Goal: Book appointment/travel/reservation

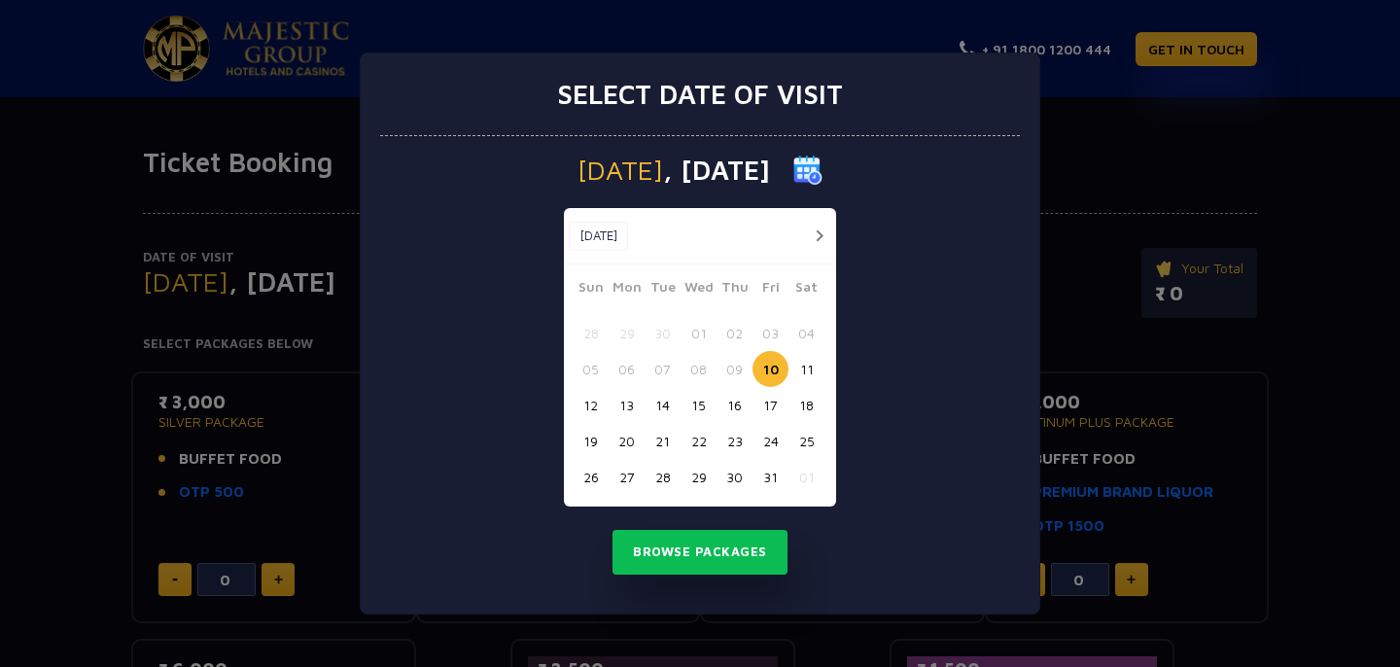
click at [730, 445] on button "23" at bounding box center [734, 441] width 36 height 36
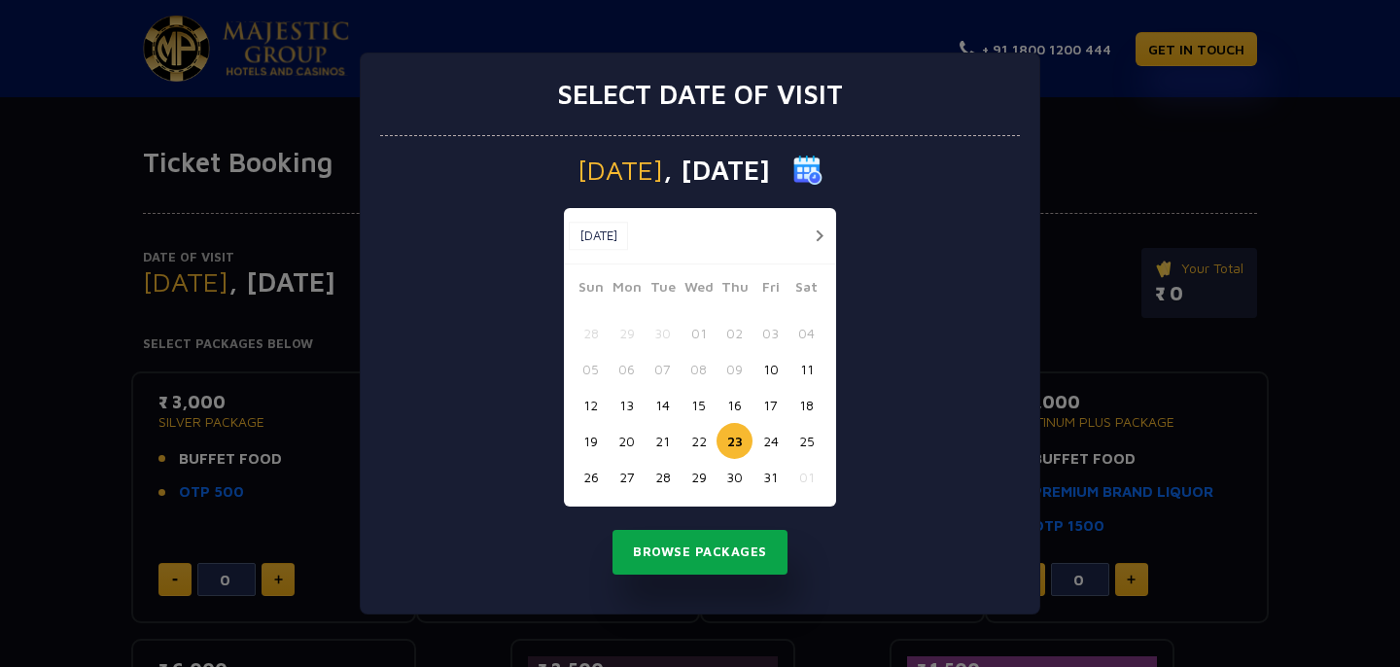
click at [715, 551] on button "Browse Packages" at bounding box center [699, 552] width 175 height 45
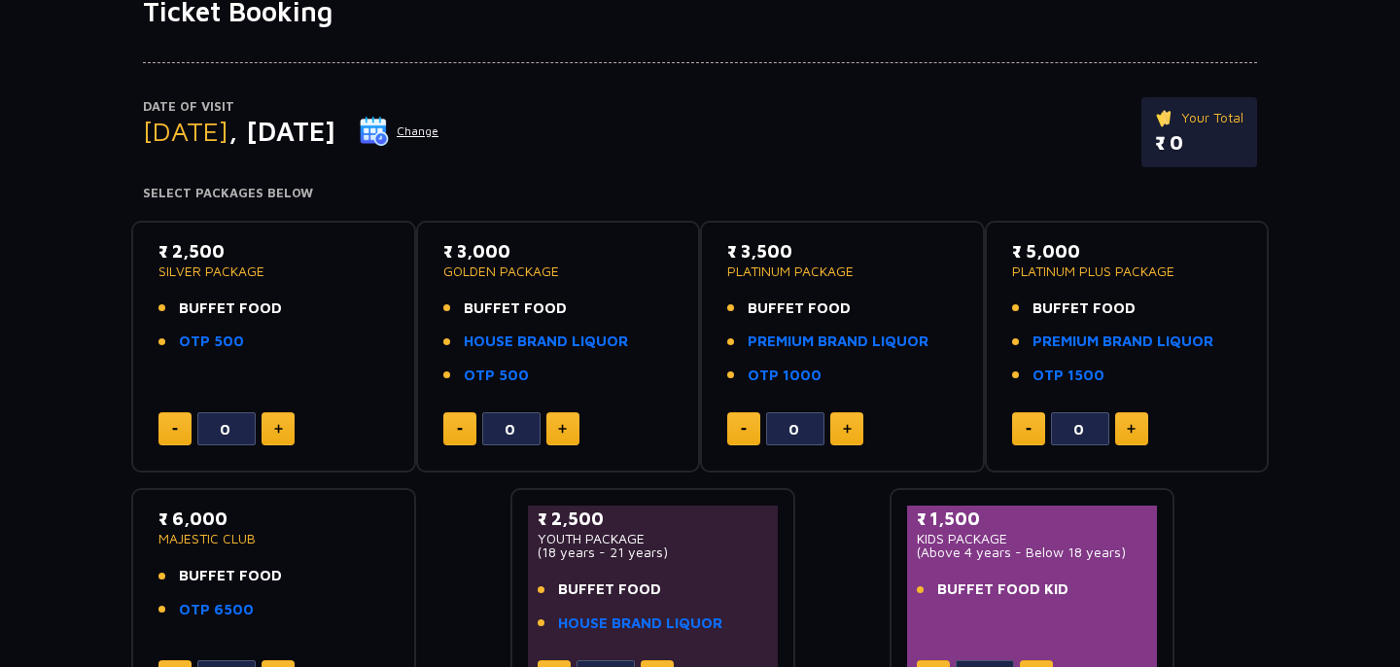
scroll to position [147, 0]
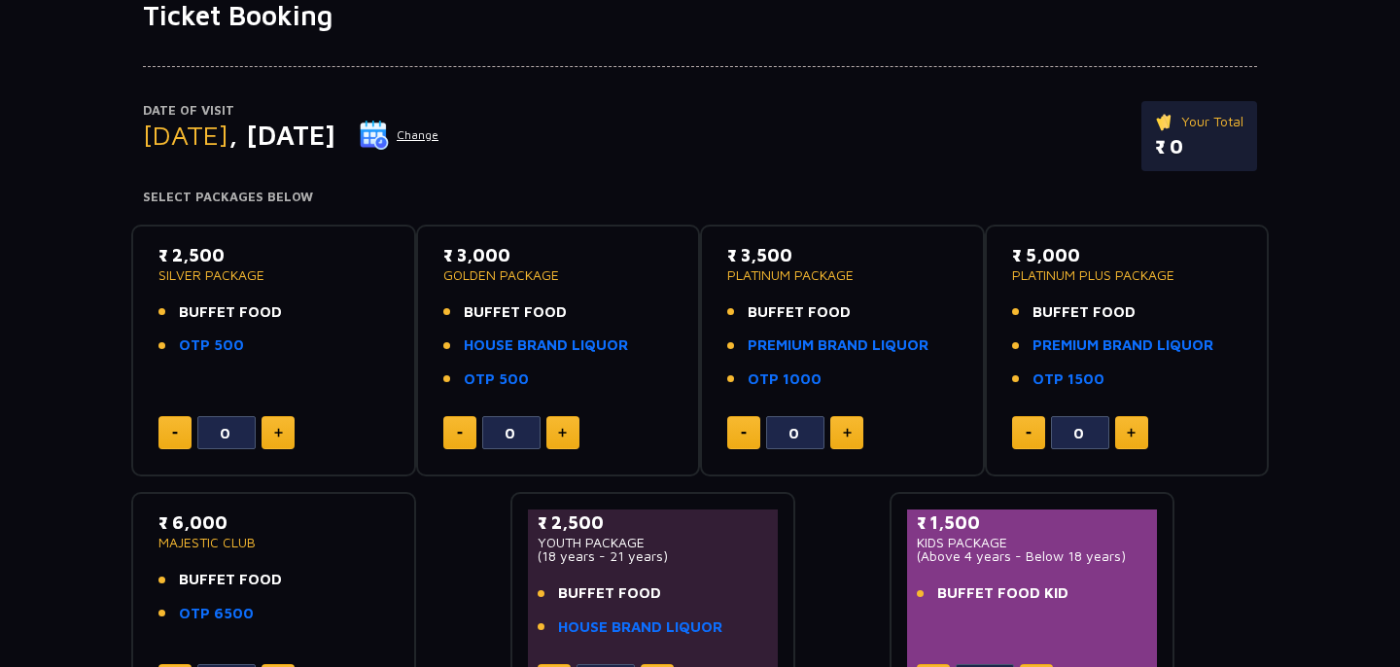
click at [439, 134] on button "Change" at bounding box center [399, 135] width 81 height 31
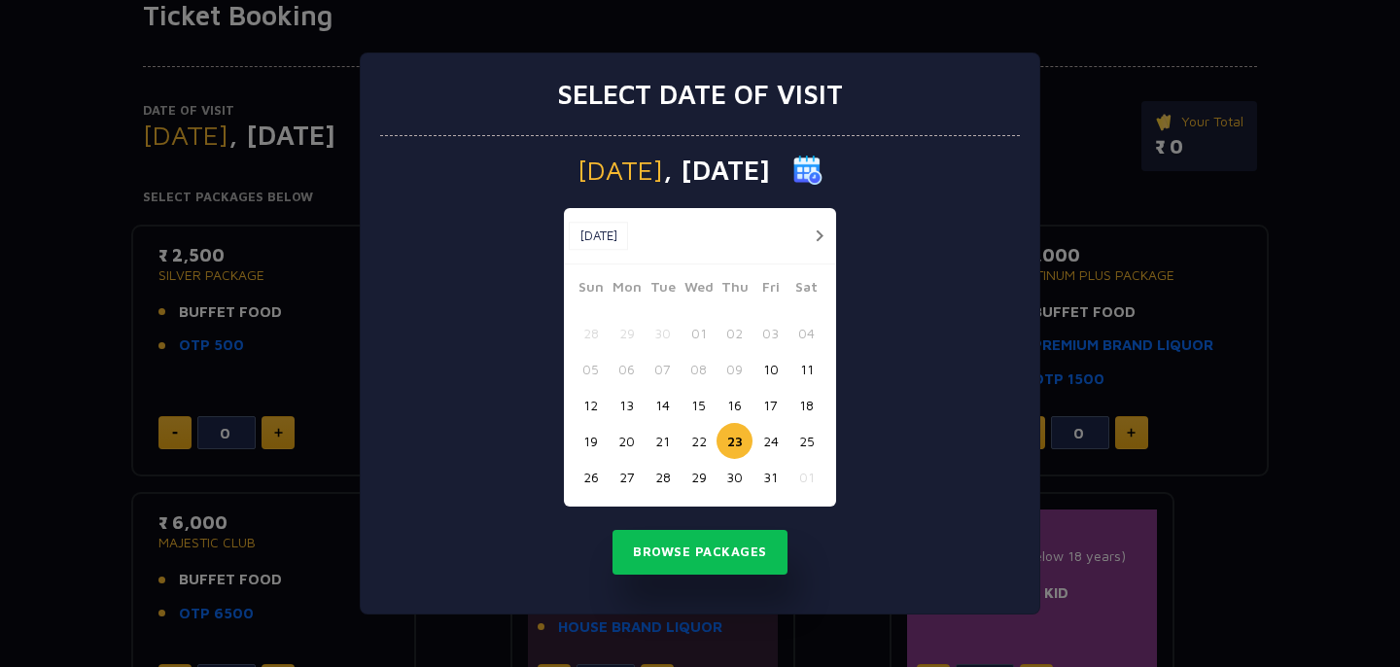
click at [664, 439] on button "21" at bounding box center [663, 441] width 36 height 36
click at [700, 440] on button "22" at bounding box center [698, 441] width 36 height 36
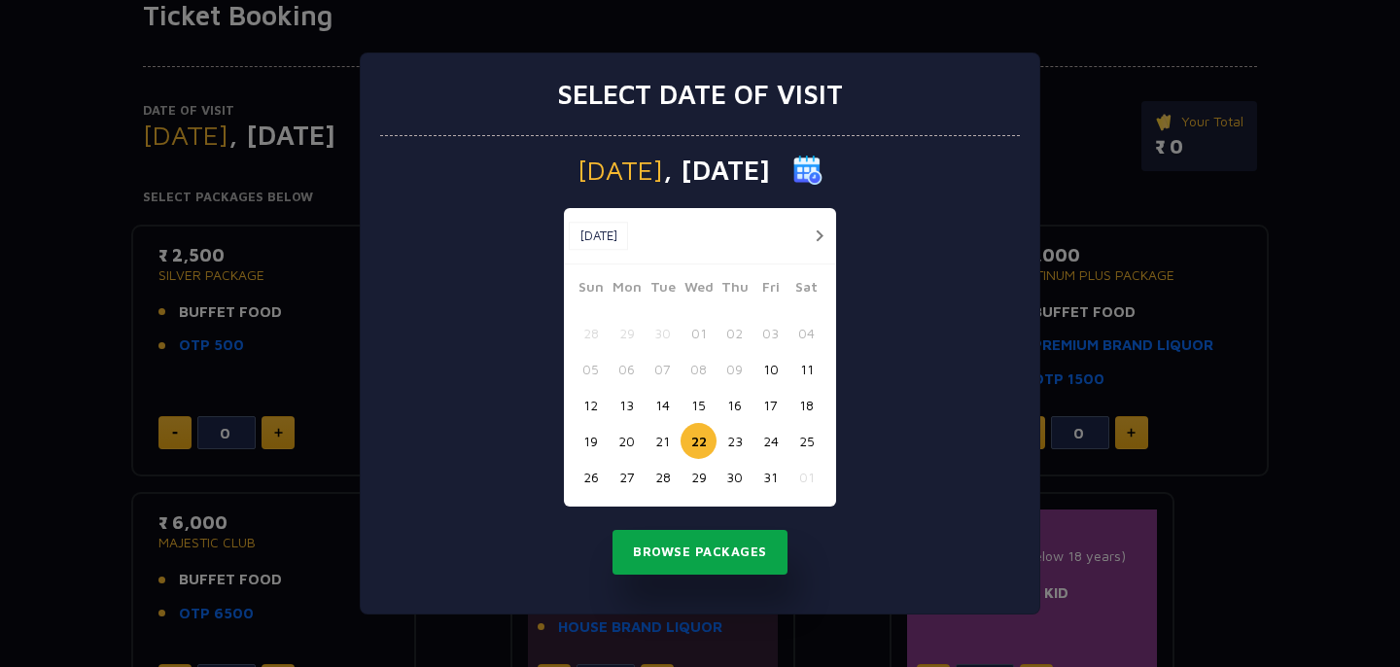
click at [710, 546] on button "Browse Packages" at bounding box center [699, 552] width 175 height 45
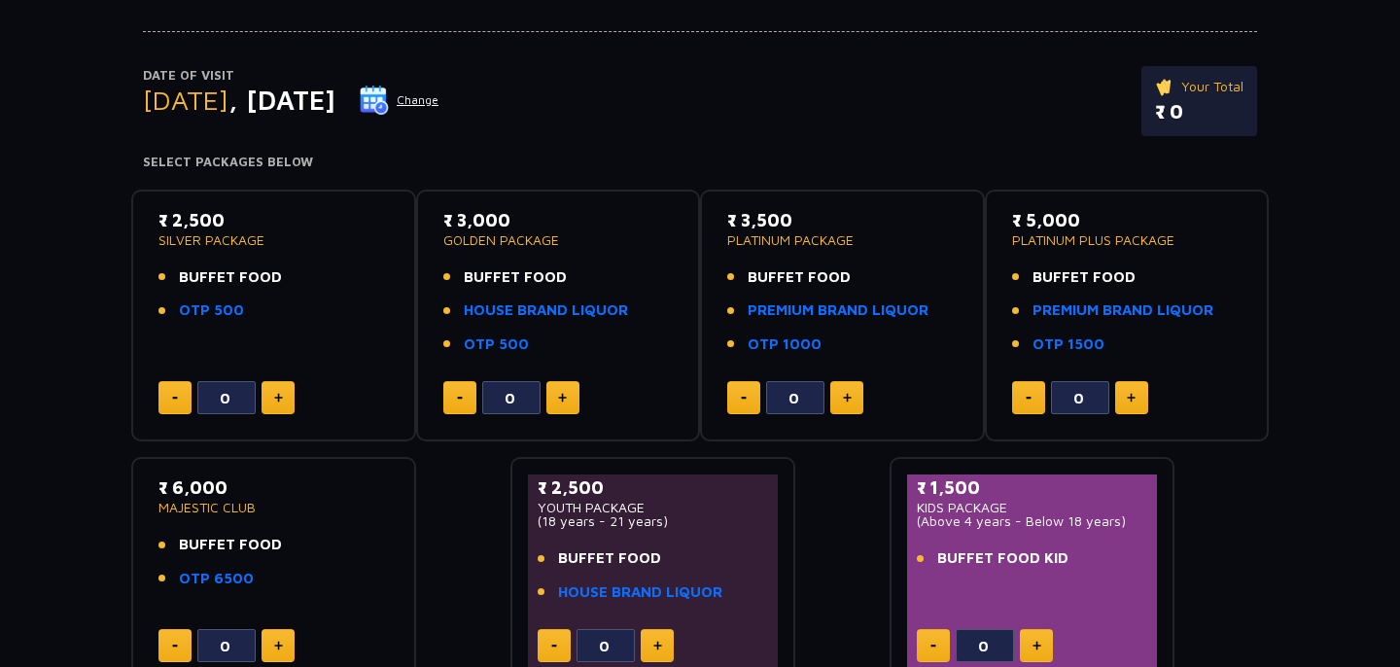
scroll to position [0, 0]
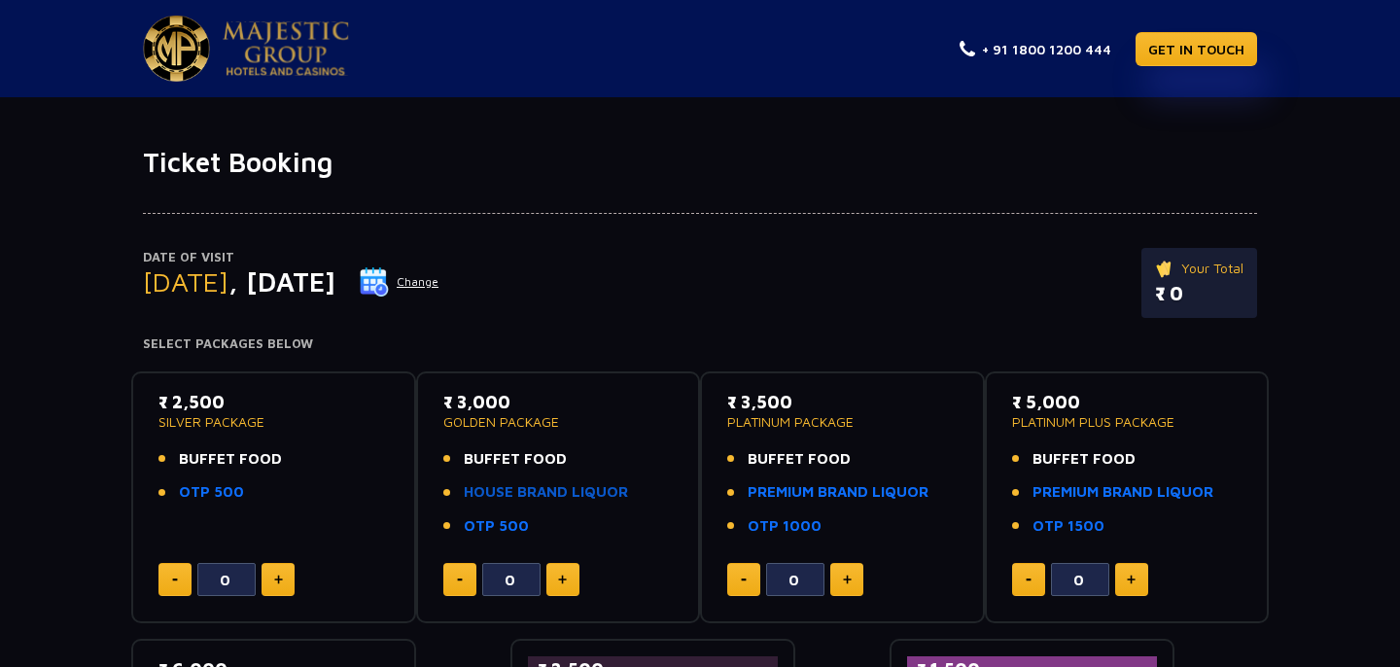
click at [534, 490] on link "HOUSE BRAND LIQUOR" at bounding box center [546, 492] width 164 height 22
click at [439, 289] on button "Change" at bounding box center [399, 281] width 81 height 31
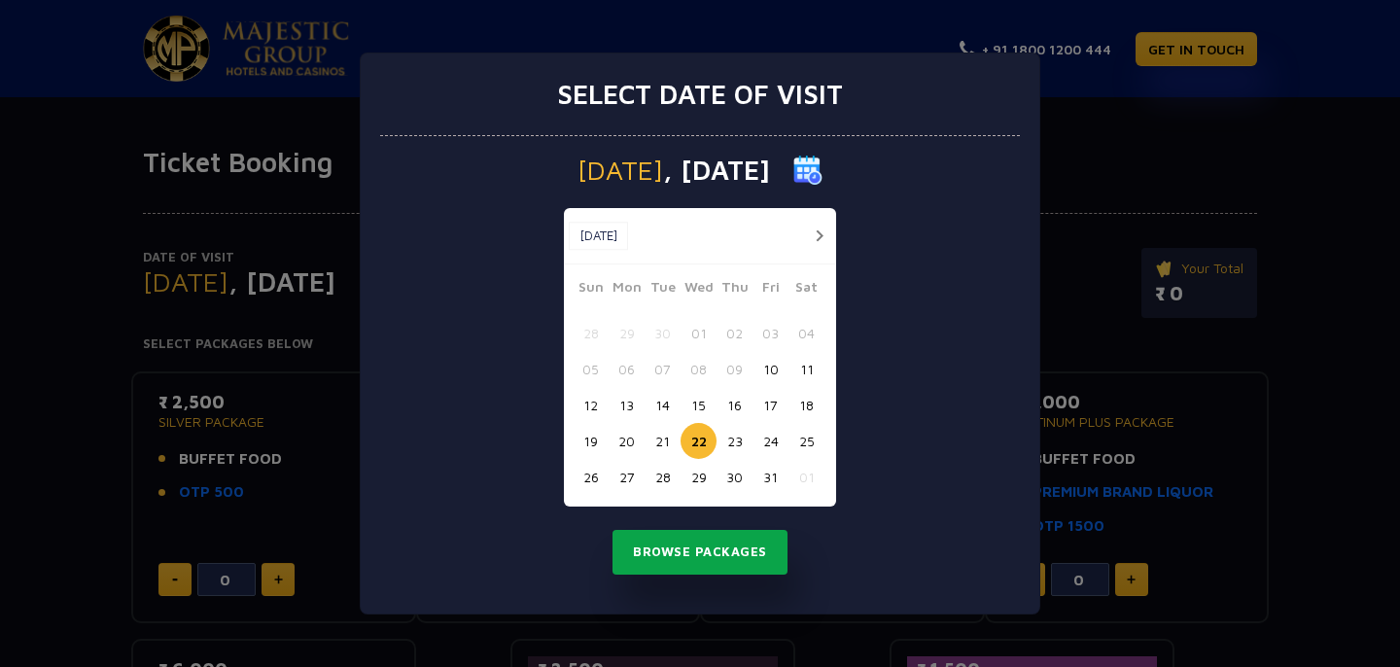
click at [685, 556] on button "Browse Packages" at bounding box center [699, 552] width 175 height 45
